Goal: Task Accomplishment & Management: Manage account settings

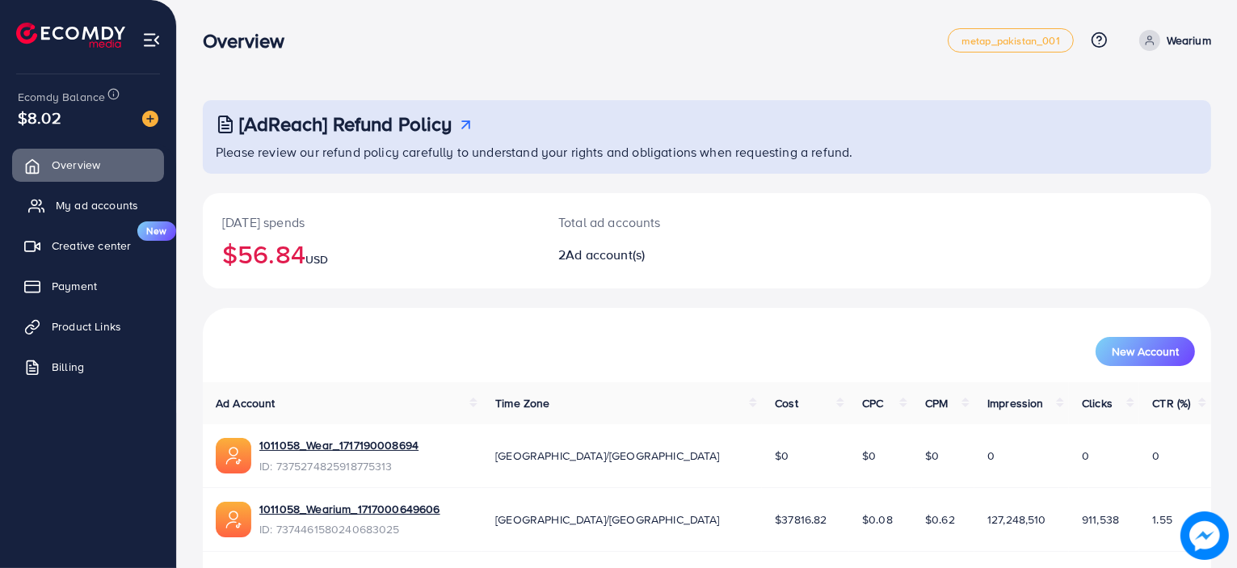
click at [81, 209] on span "My ad accounts" at bounding box center [97, 205] width 82 height 16
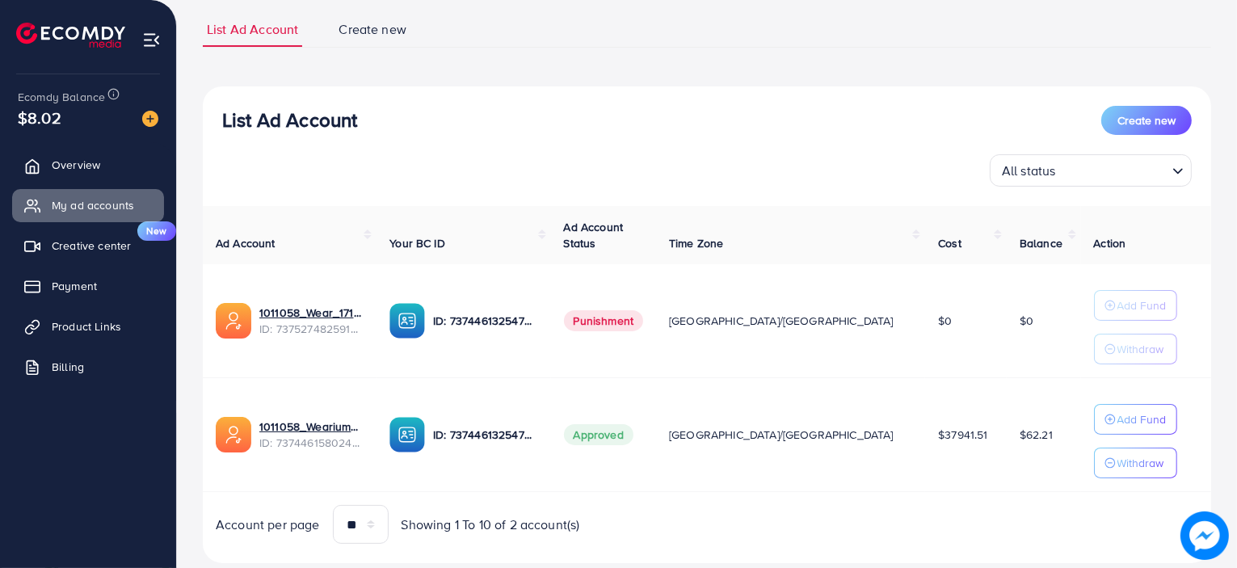
scroll to position [145, 0]
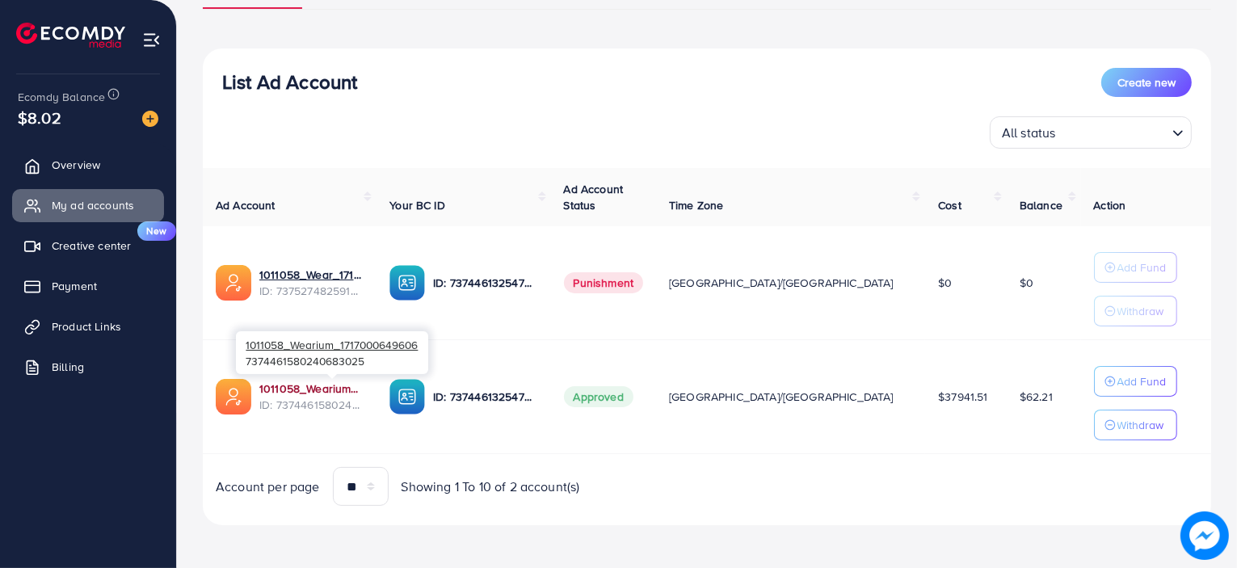
click at [303, 386] on link "1011058_Wearium_1717000649606" at bounding box center [311, 389] width 104 height 16
